Goal: Navigation & Orientation: Find specific page/section

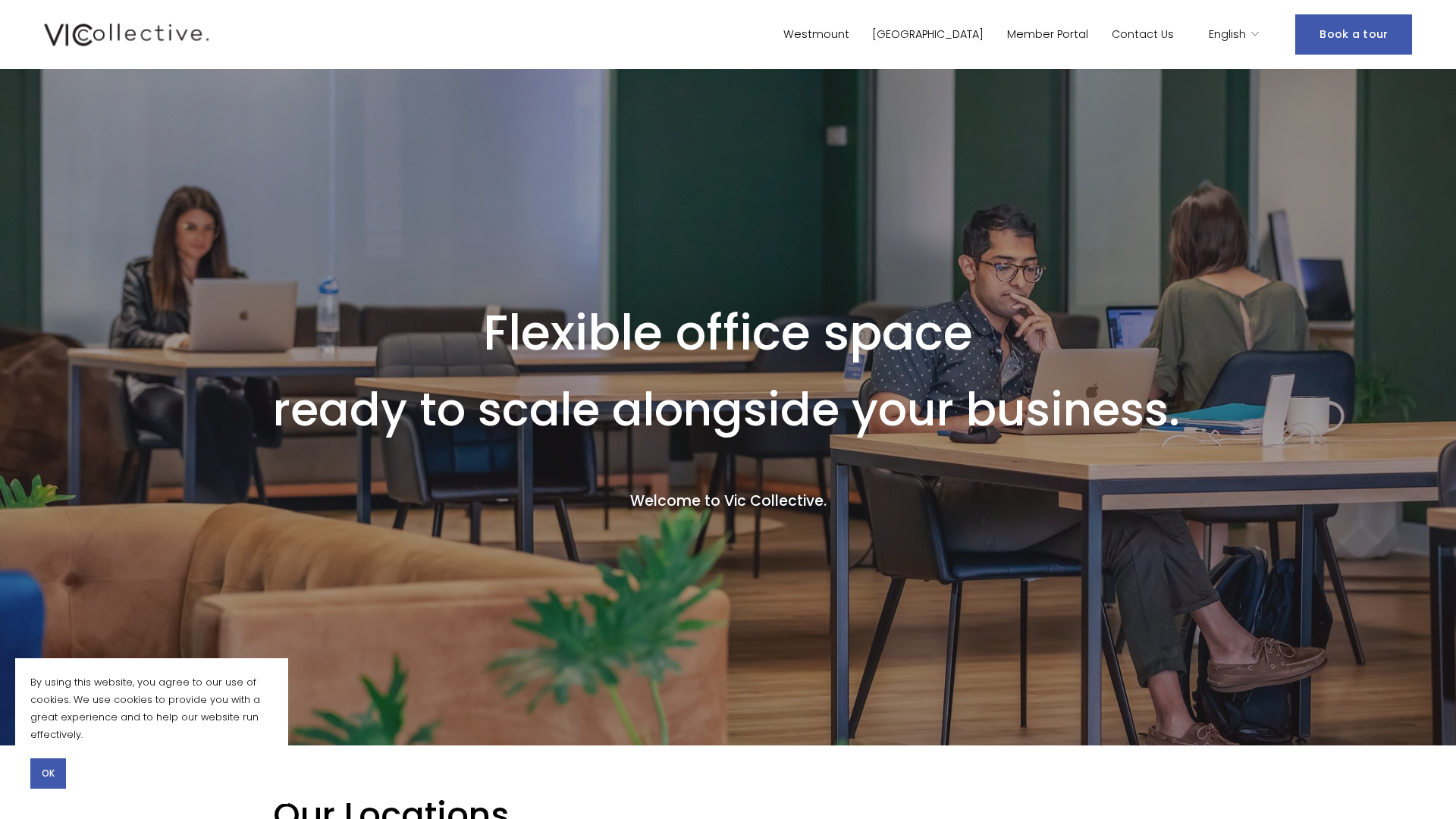
click at [849, 34] on link "Westmount" at bounding box center [816, 34] width 66 height 22
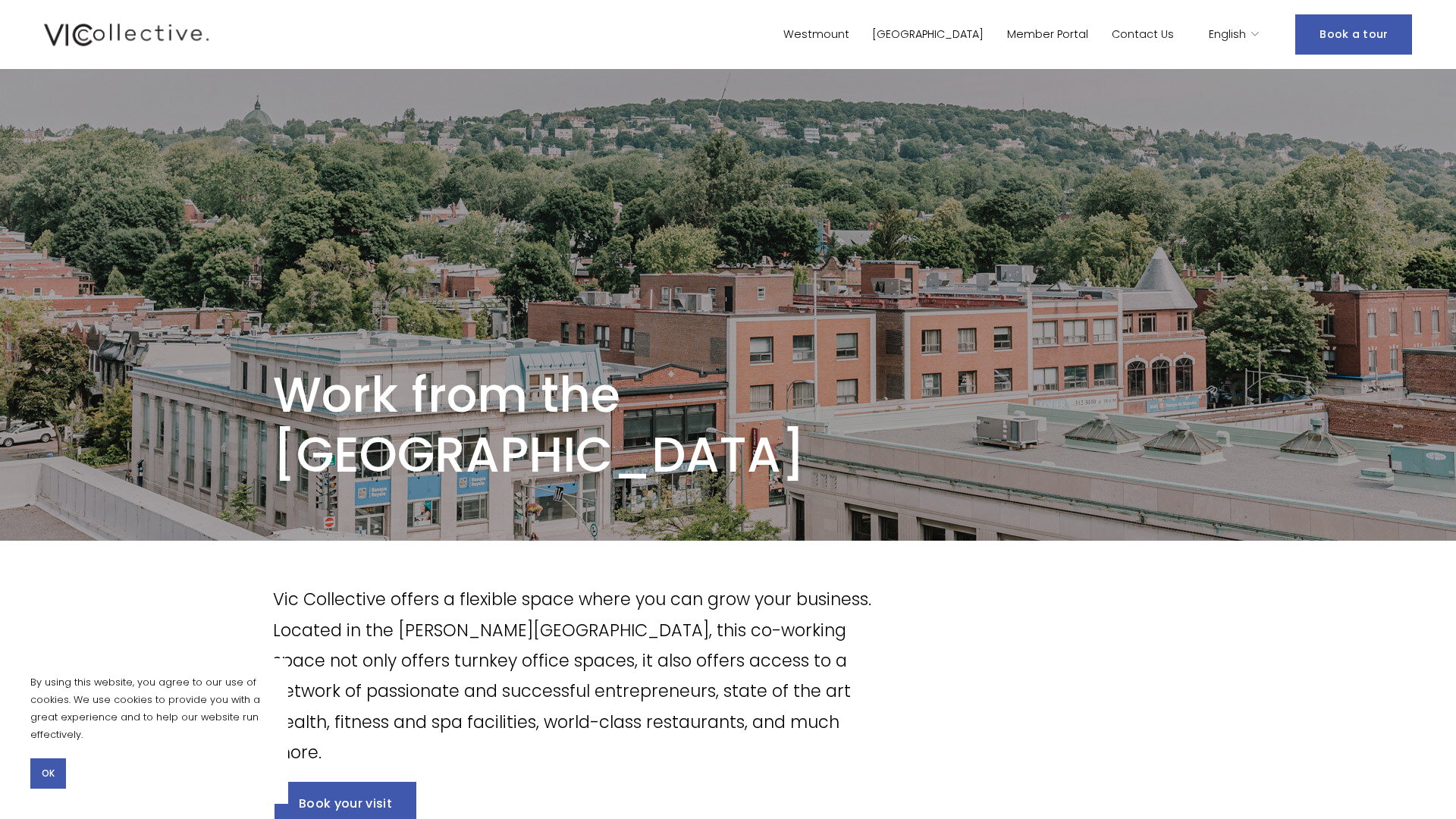
click at [849, 32] on link "Westmount" at bounding box center [816, 34] width 66 height 22
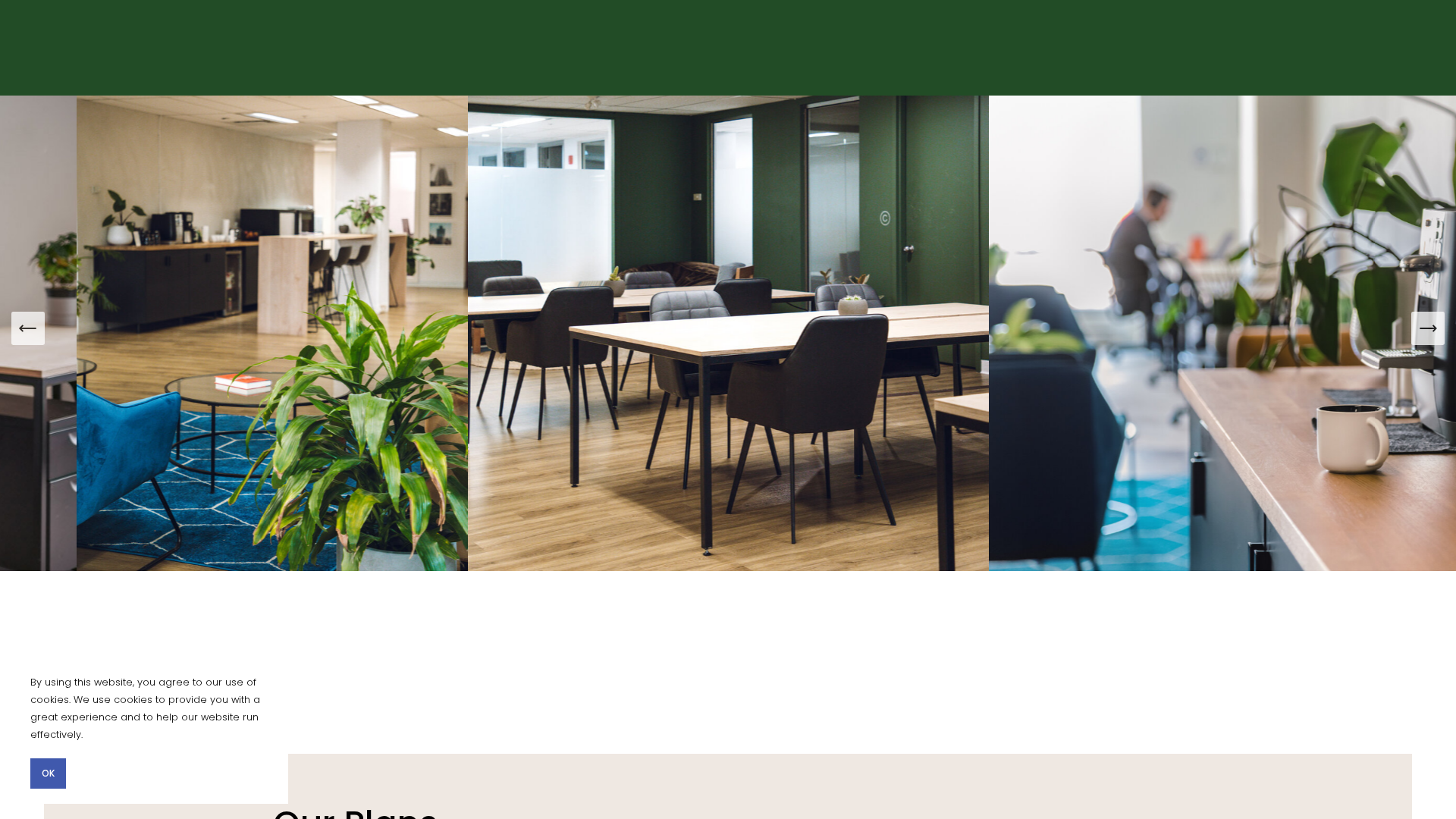
scroll to position [1455, 3]
drag, startPoint x: 631, startPoint y: 313, endPoint x: 350, endPoint y: 290, distance: 281.9
click at [350, 290] on div at bounding box center [728, 381] width 1456 height 571
click at [1433, 334] on icon "Next Slide" at bounding box center [1427, 328] width 21 height 21
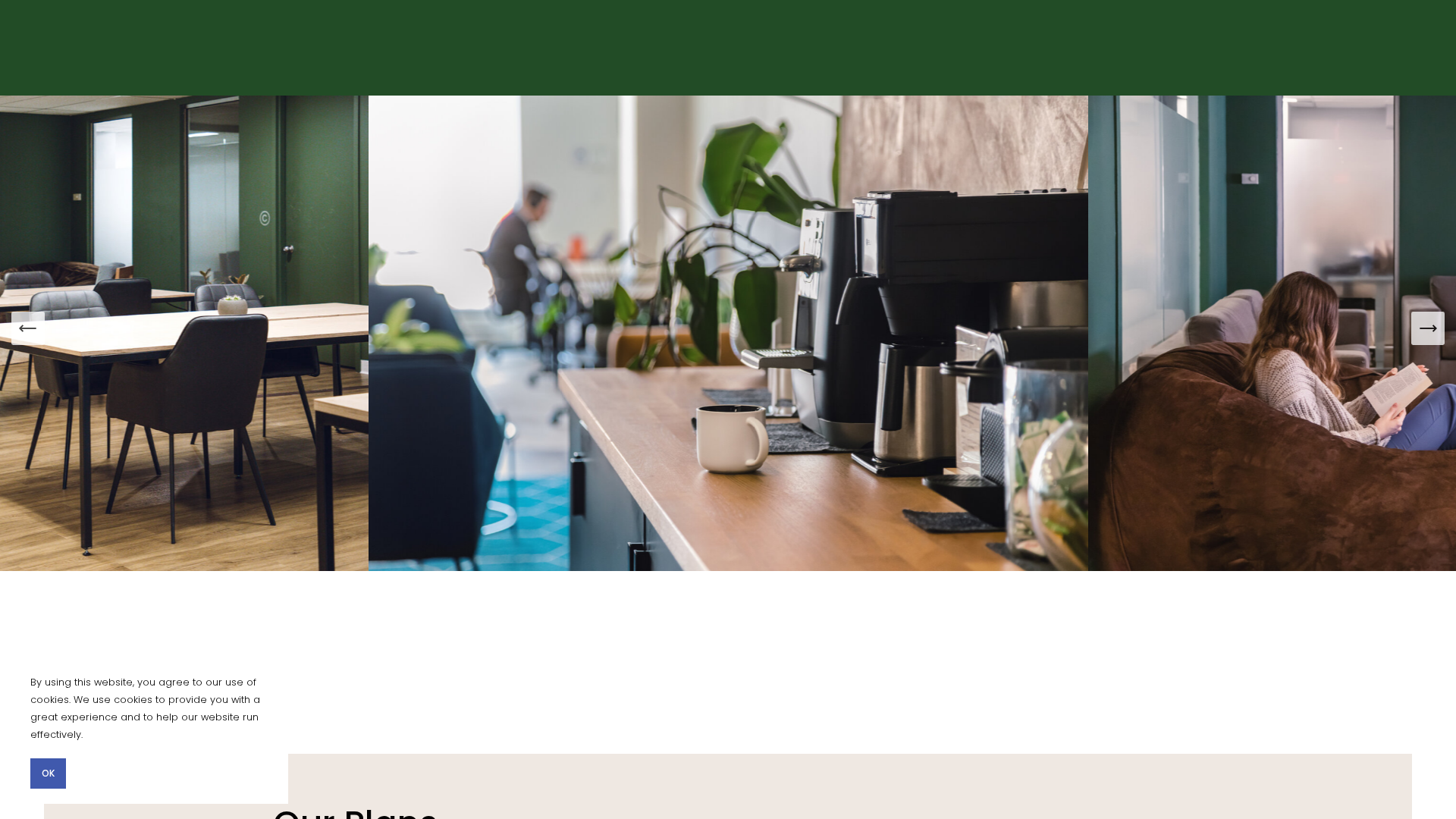
click at [1436, 319] on icon "Next Slide" at bounding box center [1427, 328] width 21 height 21
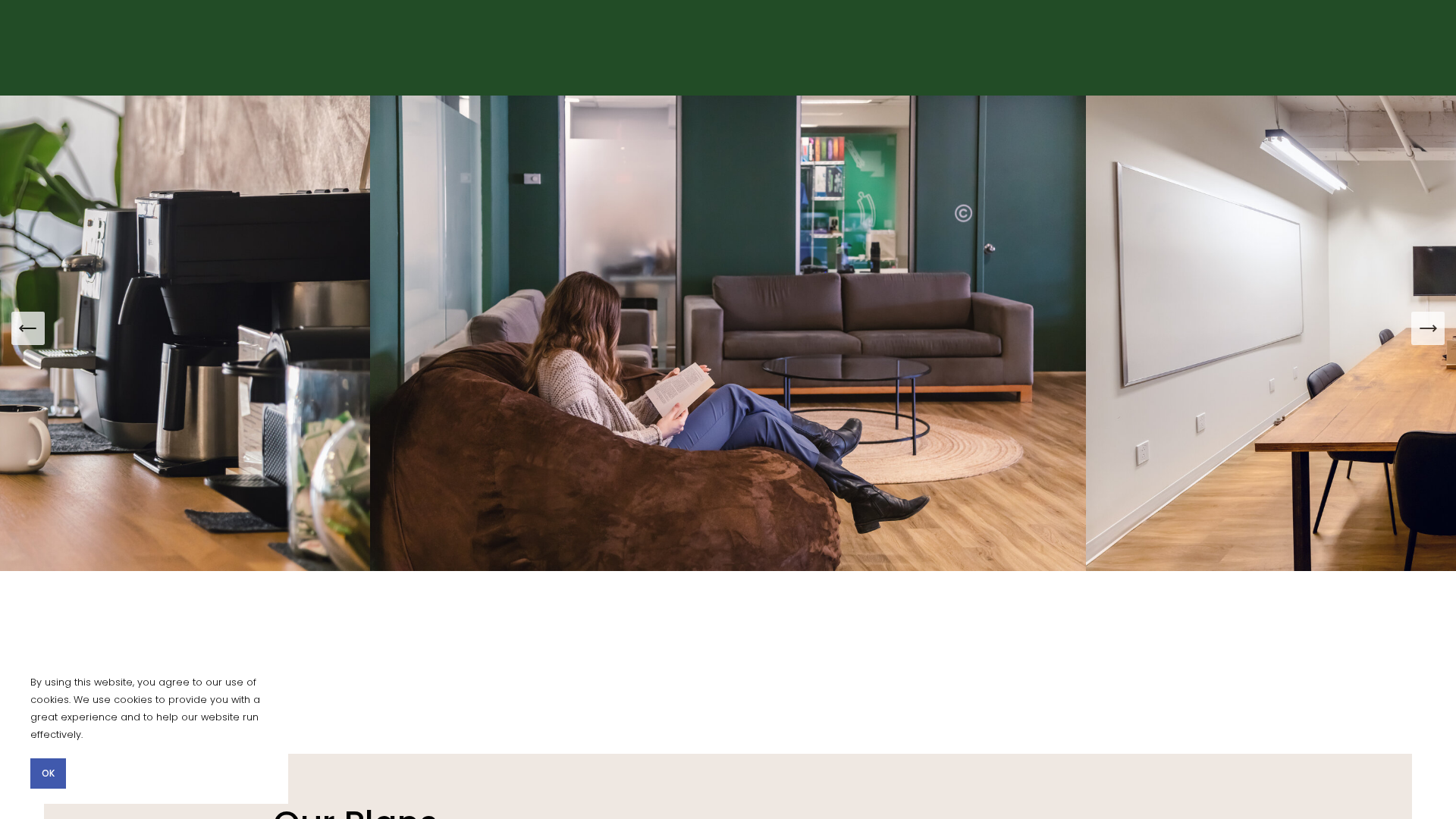
click at [1432, 319] on icon "Next Slide" at bounding box center [1427, 328] width 21 height 21
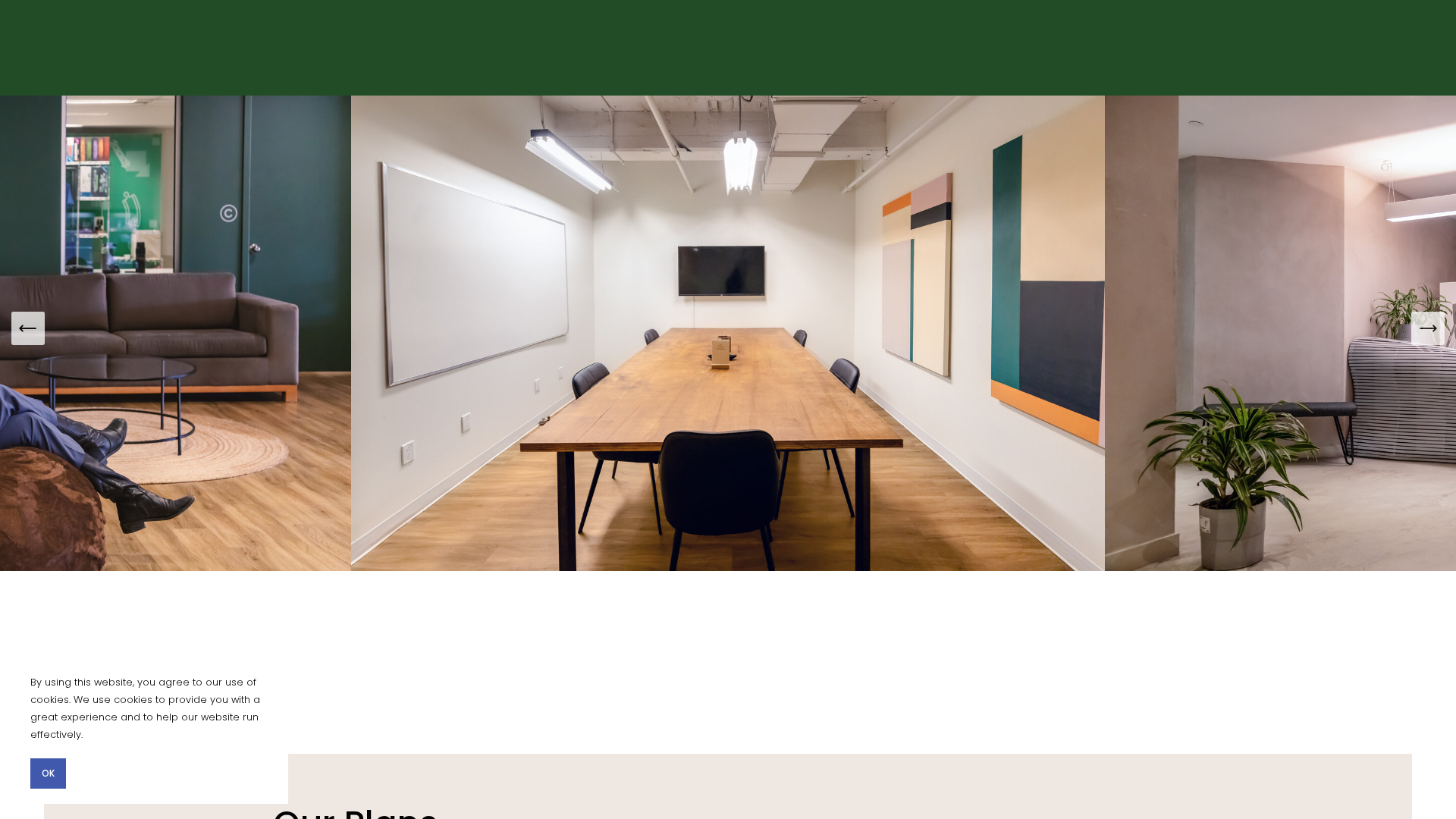
click at [1432, 319] on icon "Next Slide" at bounding box center [1427, 328] width 21 height 21
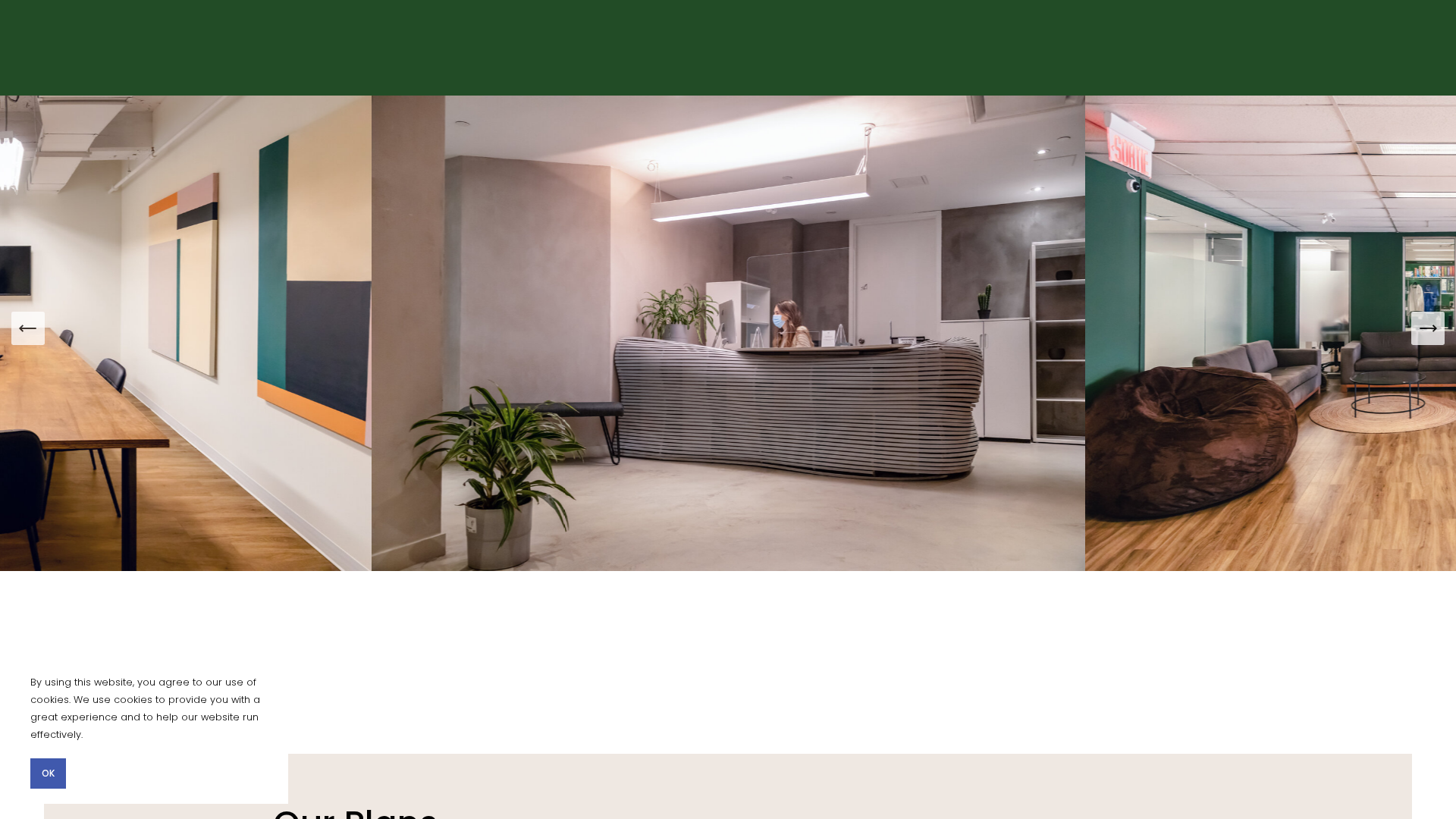
click at [1432, 319] on icon "Next Slide" at bounding box center [1427, 328] width 21 height 21
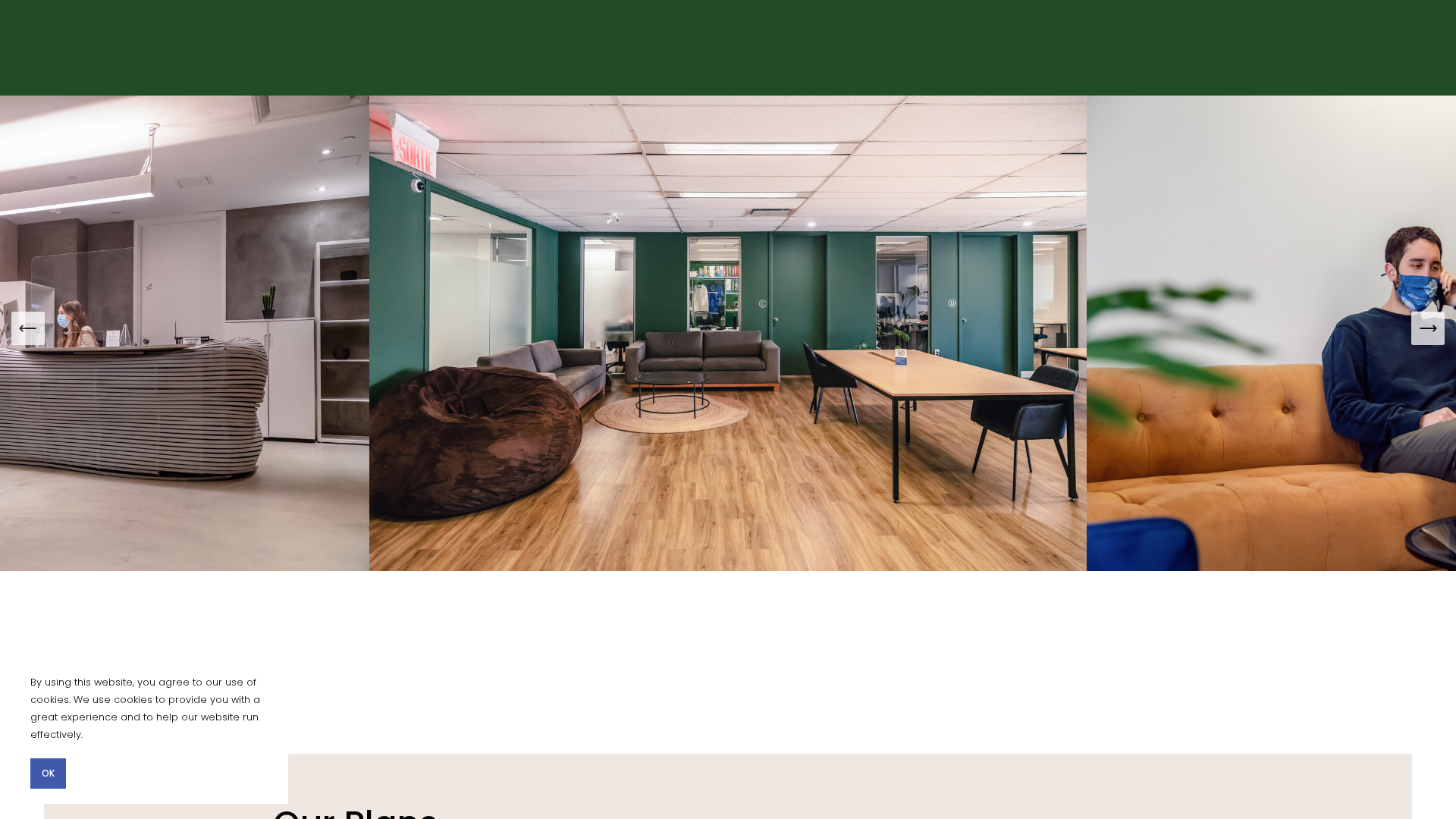
click at [1432, 319] on icon "Next Slide" at bounding box center [1427, 328] width 21 height 21
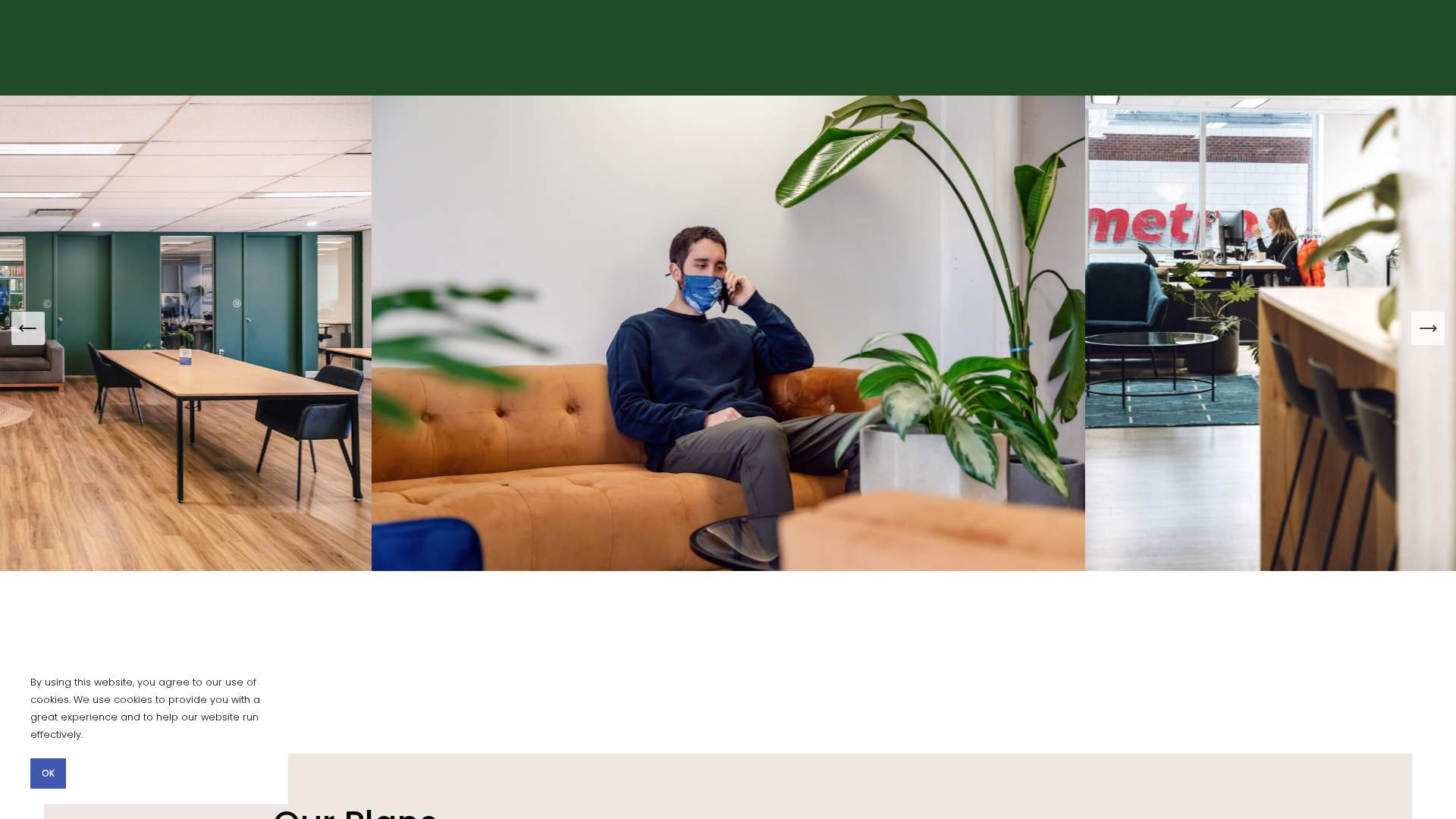
click at [1432, 319] on icon "Next Slide" at bounding box center [1427, 328] width 21 height 21
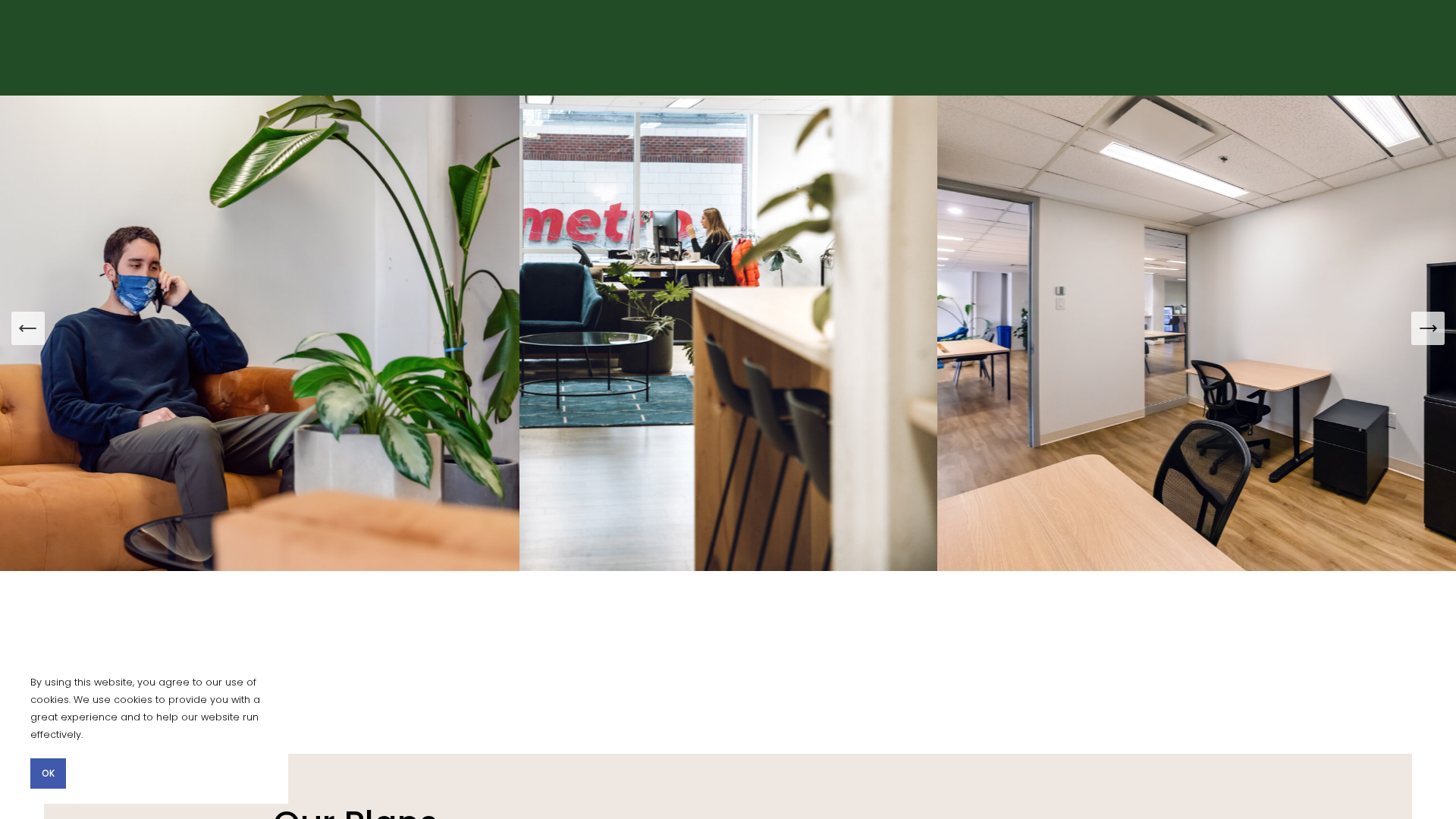
scroll to position [1458, 2]
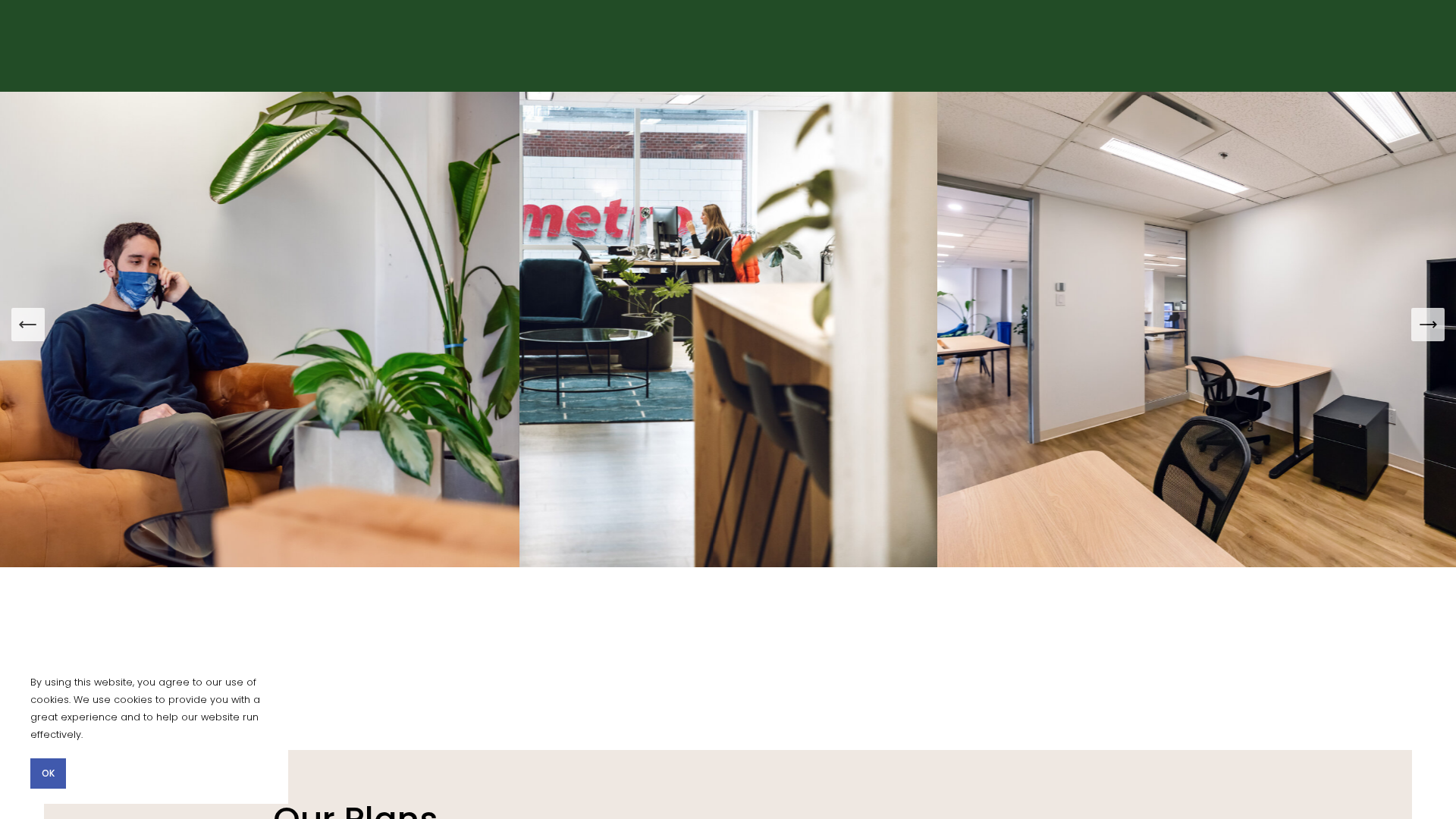
click at [1432, 319] on icon "Next Slide" at bounding box center [1427, 324] width 21 height 21
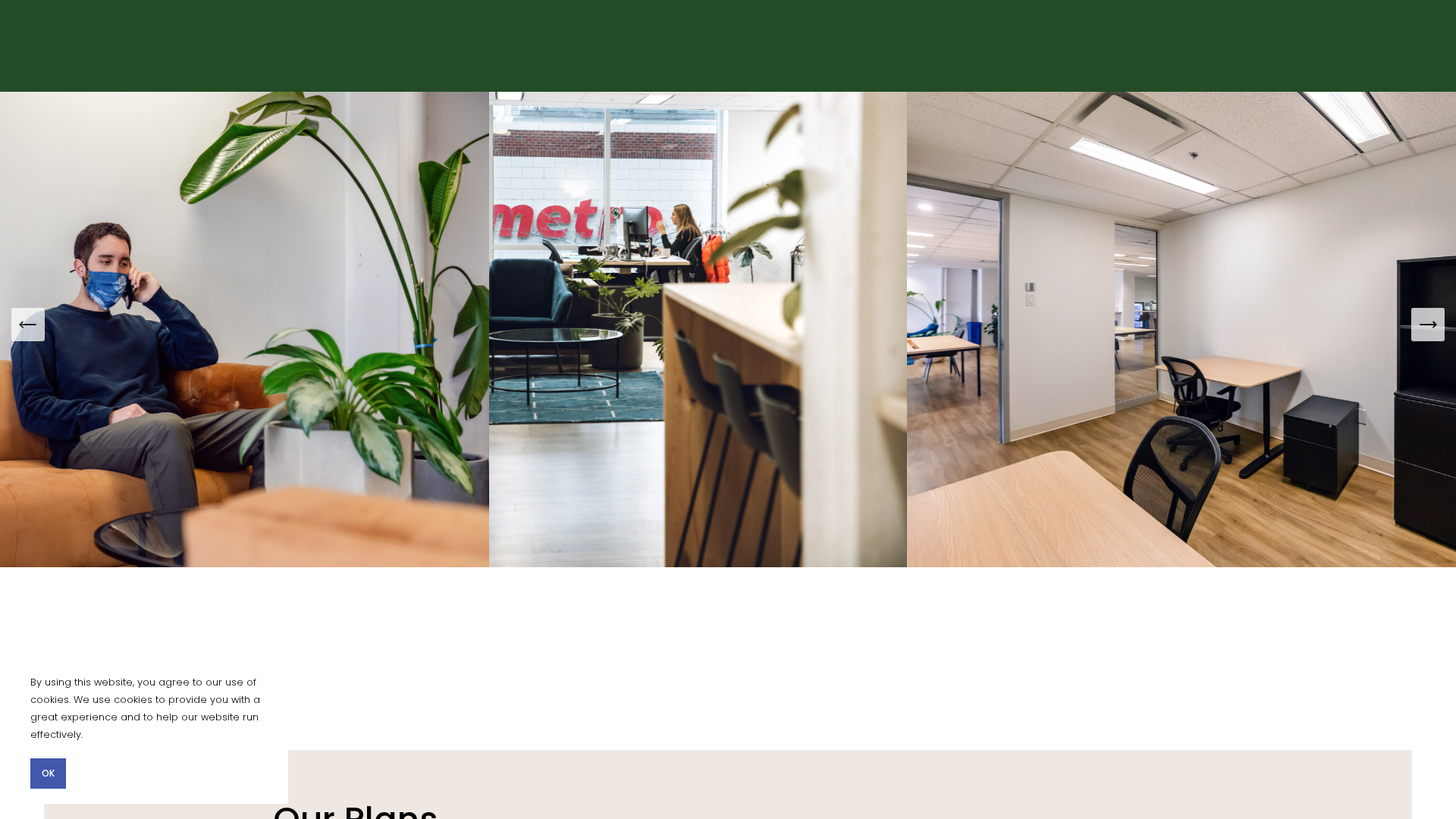
scroll to position [1459, 0]
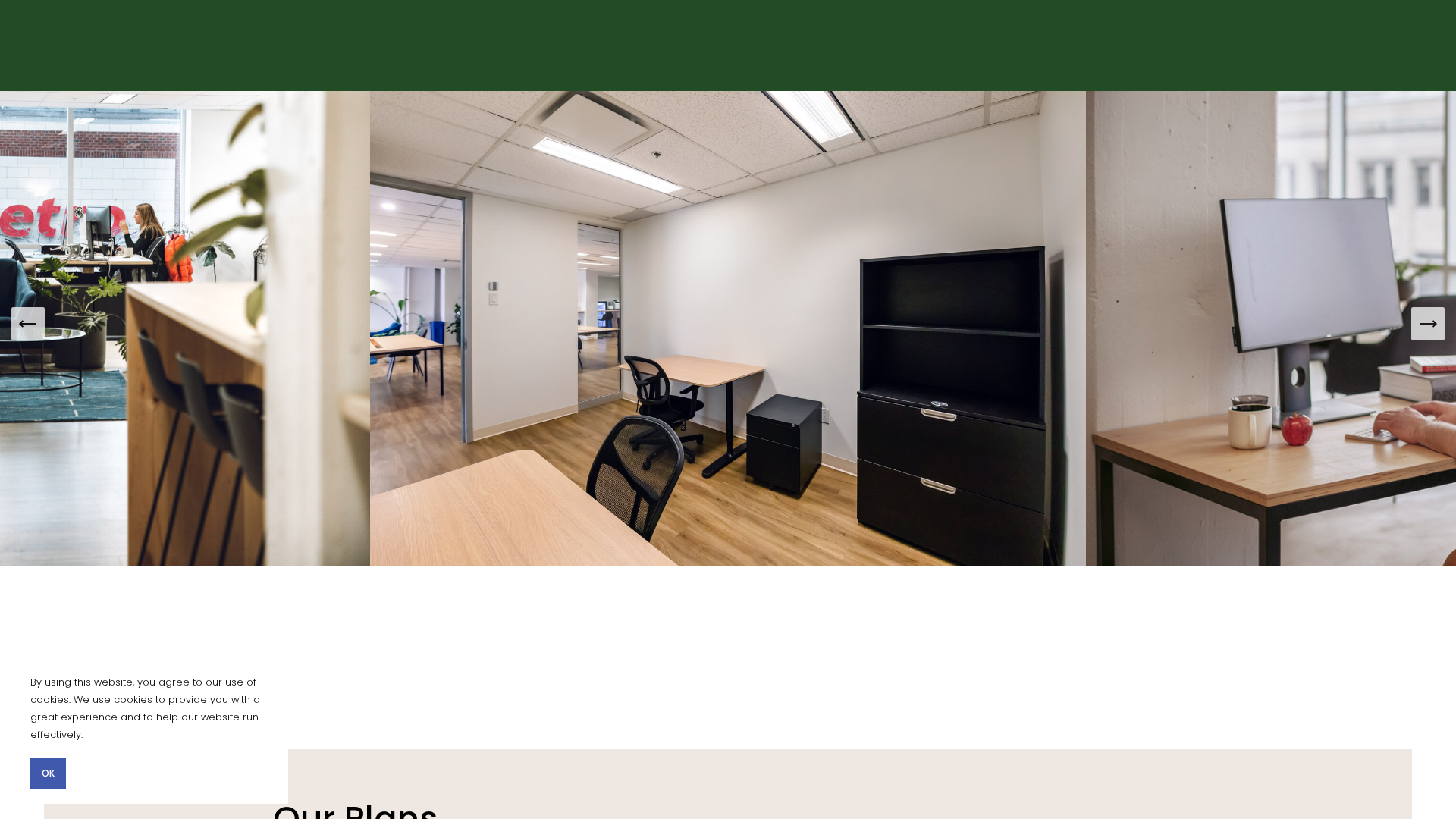
click at [1432, 324] on icon "Next Slide" at bounding box center [1427, 324] width 16 height 0
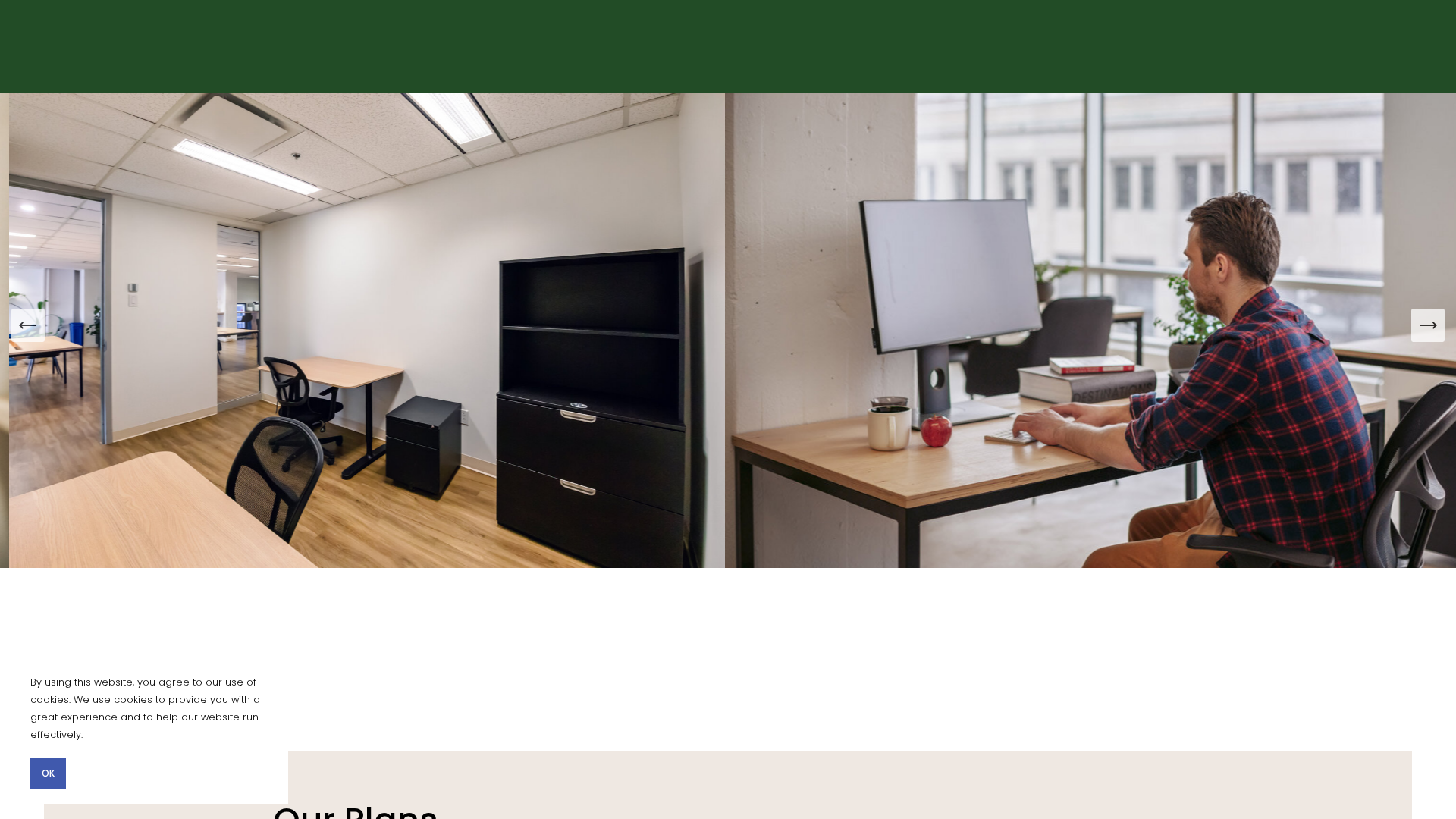
scroll to position [1457, 0]
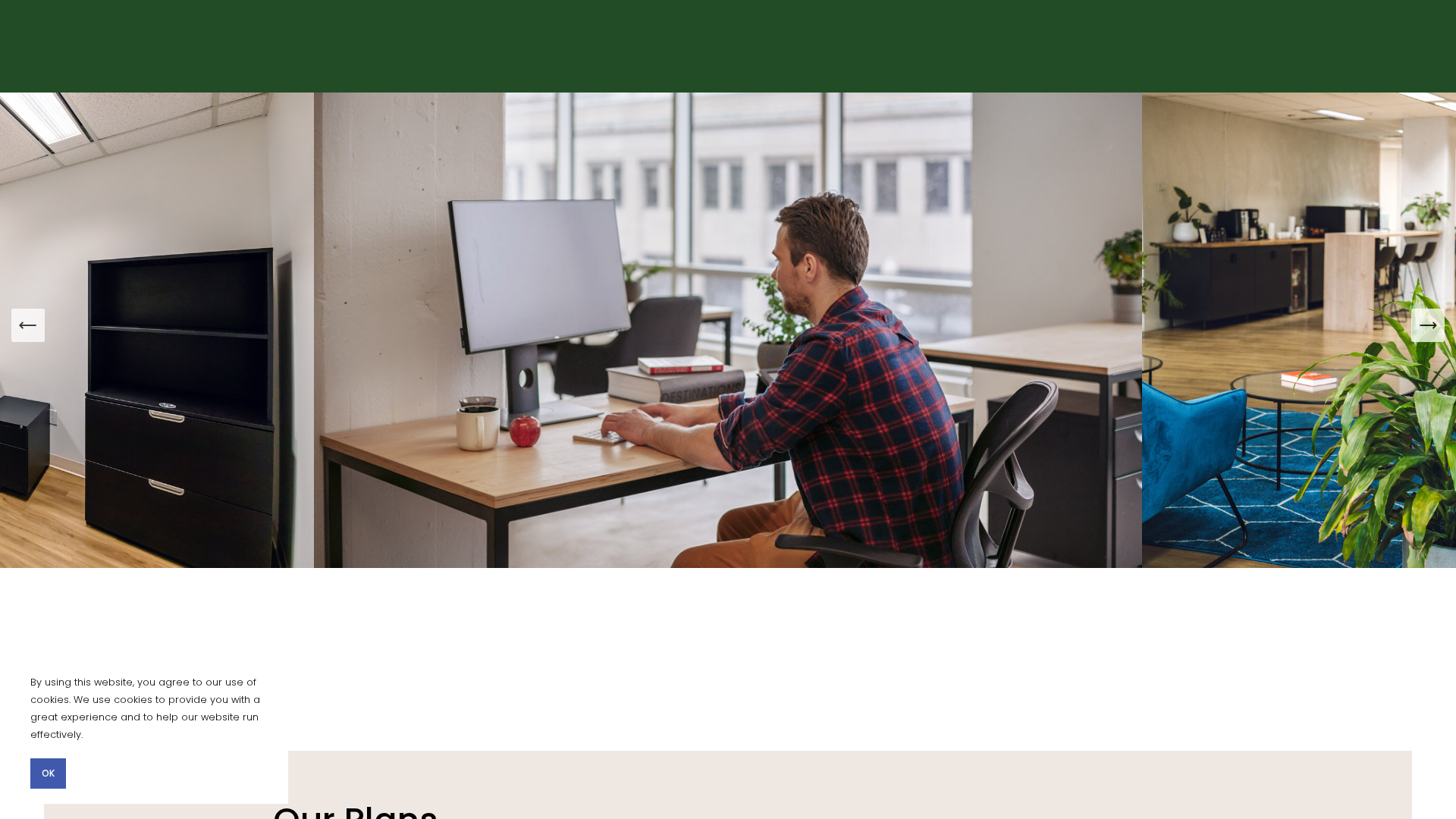
click at [1428, 318] on icon "Next Slide" at bounding box center [1427, 325] width 21 height 21
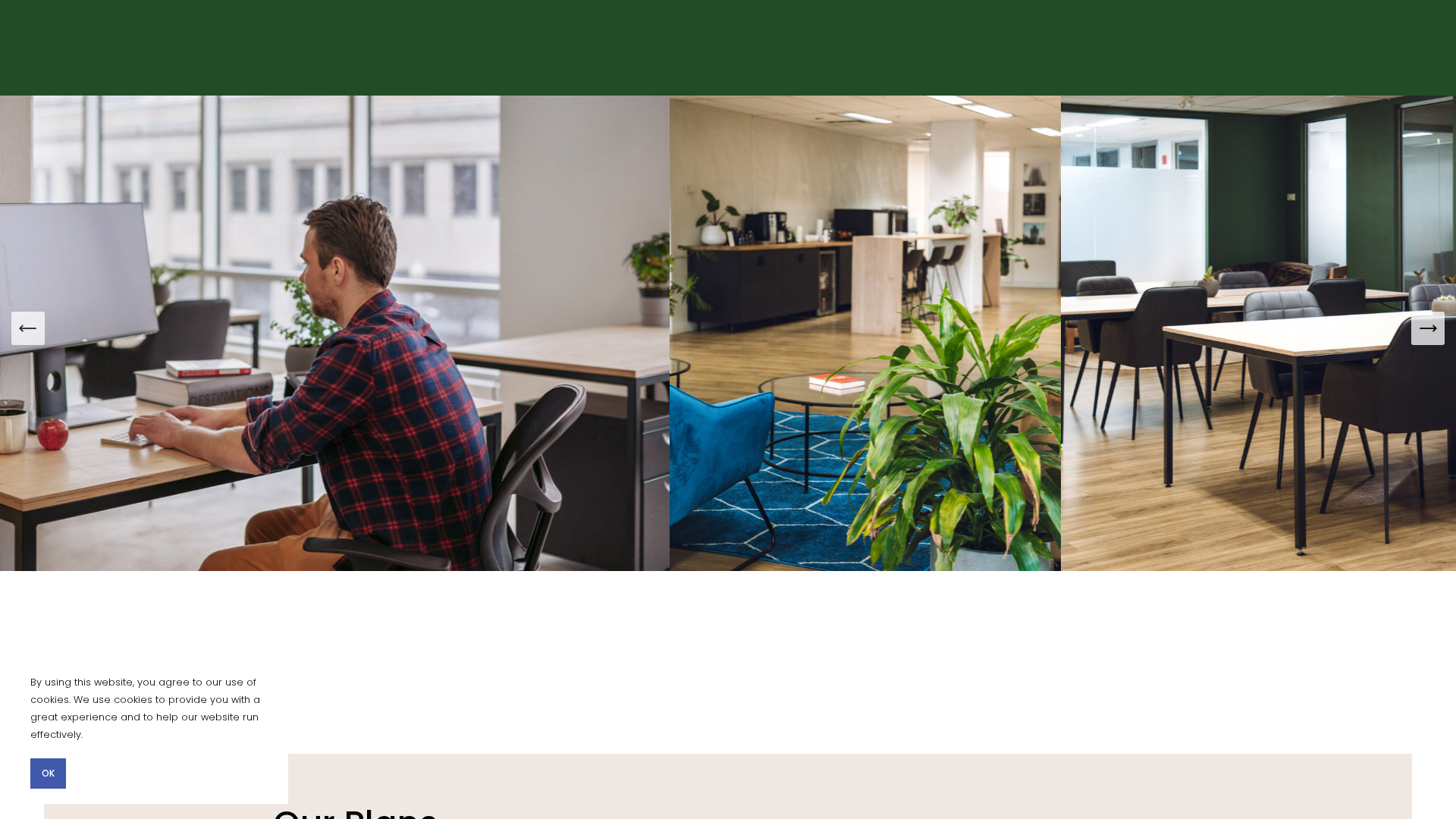
scroll to position [1455, 0]
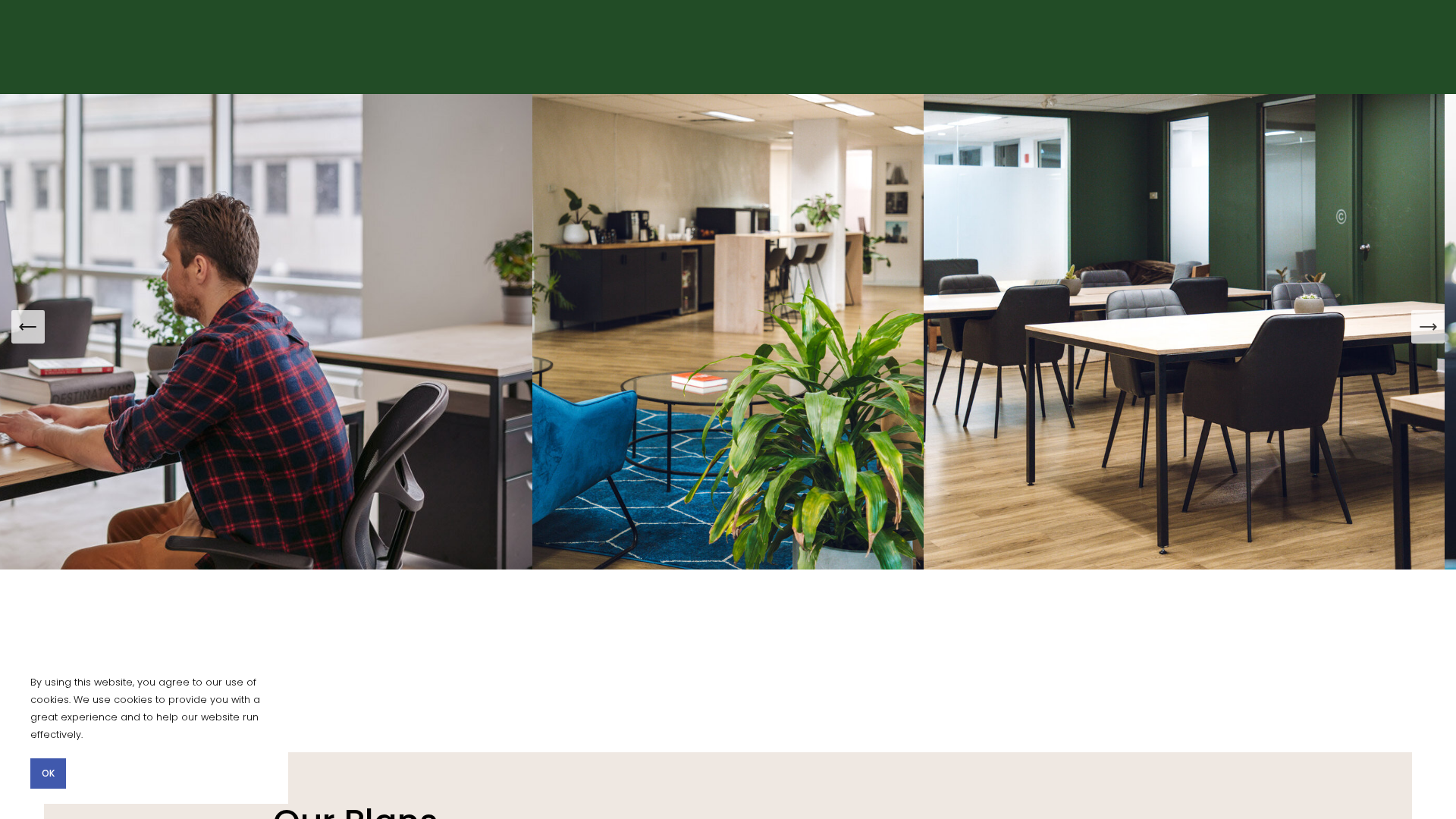
click at [1428, 318] on icon "Next Slide" at bounding box center [1427, 327] width 21 height 21
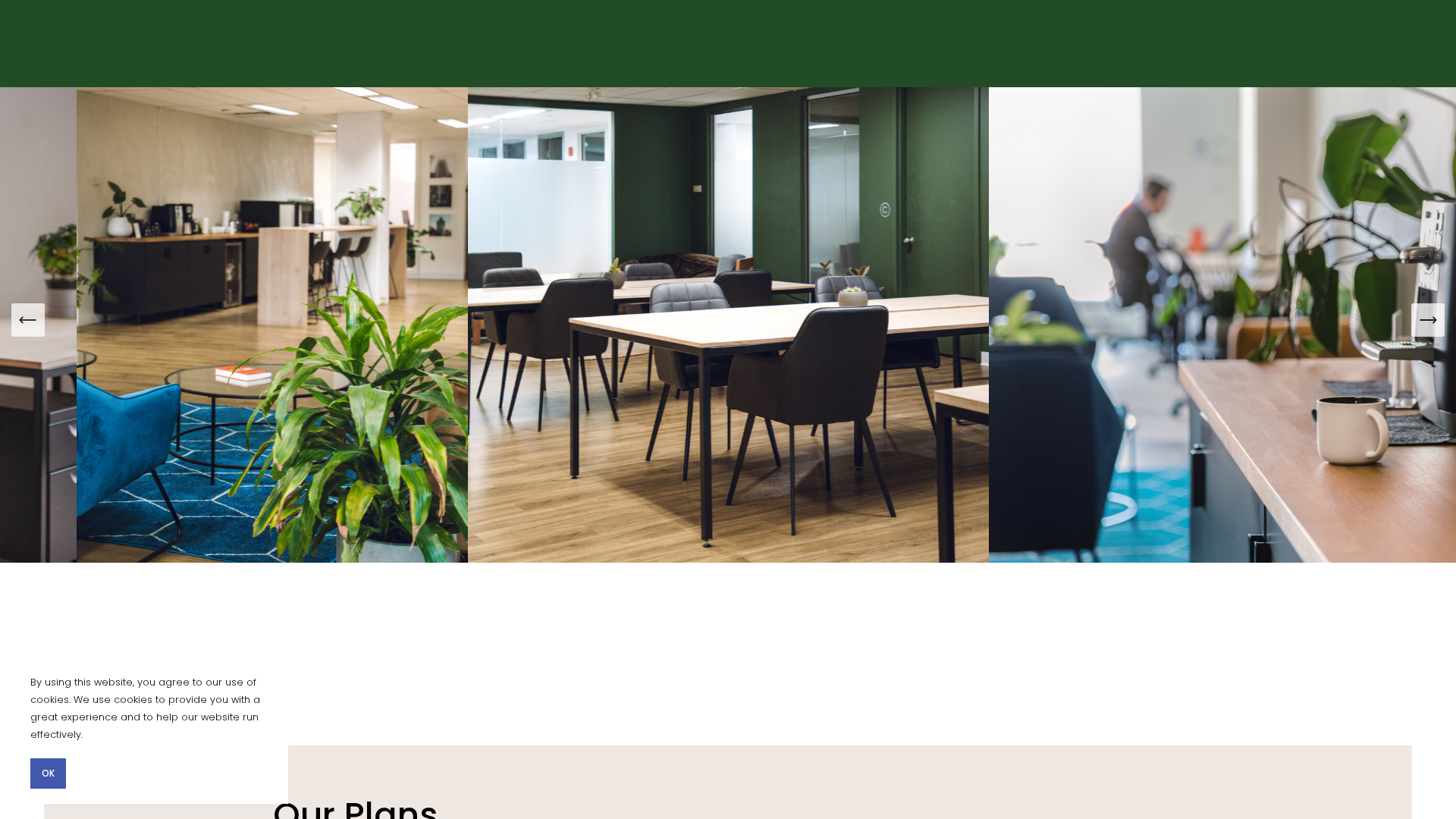
click at [1424, 316] on icon "Next Slide" at bounding box center [1427, 320] width 21 height 21
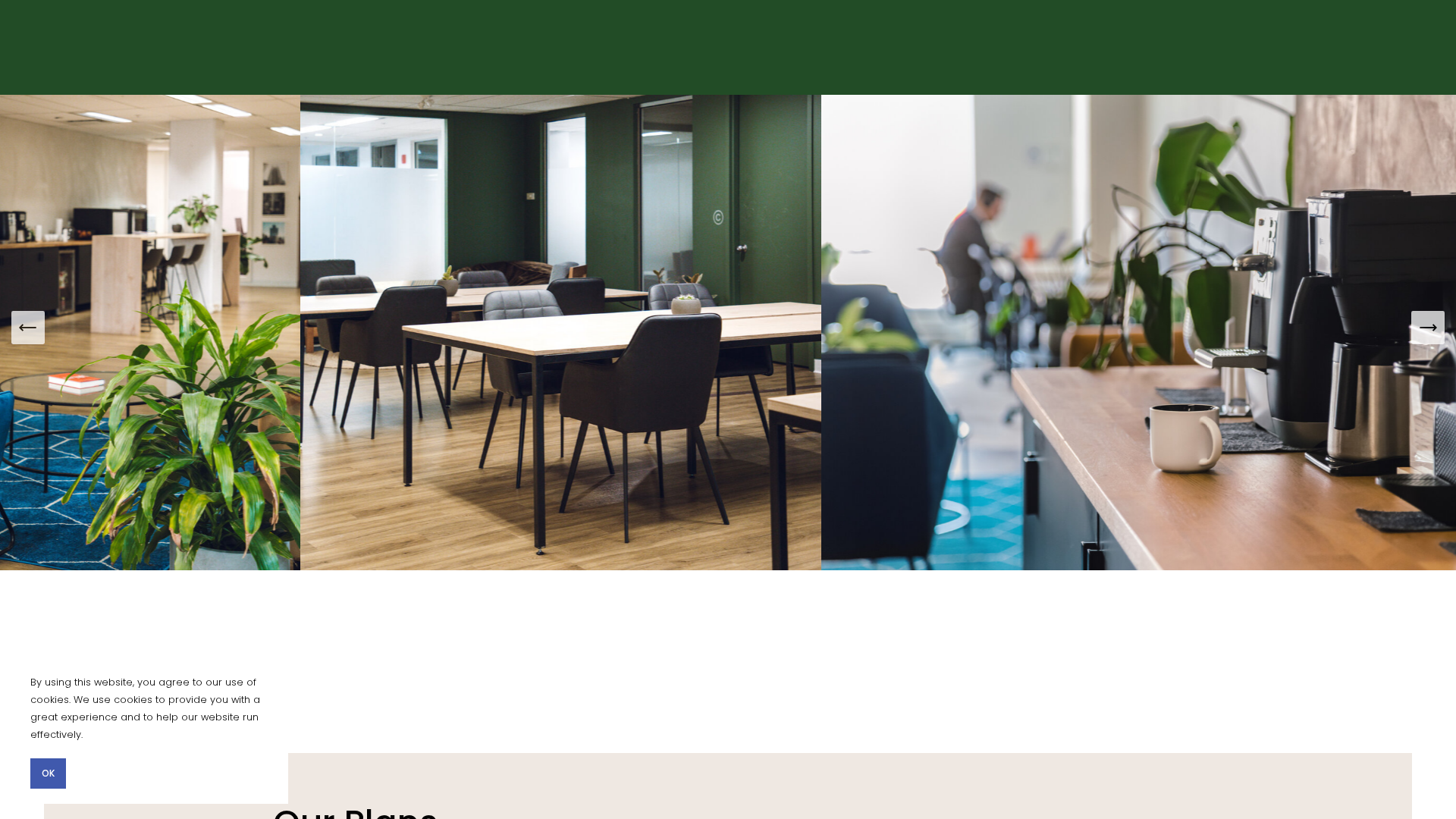
scroll to position [1457, 0]
